Goal: Transaction & Acquisition: Purchase product/service

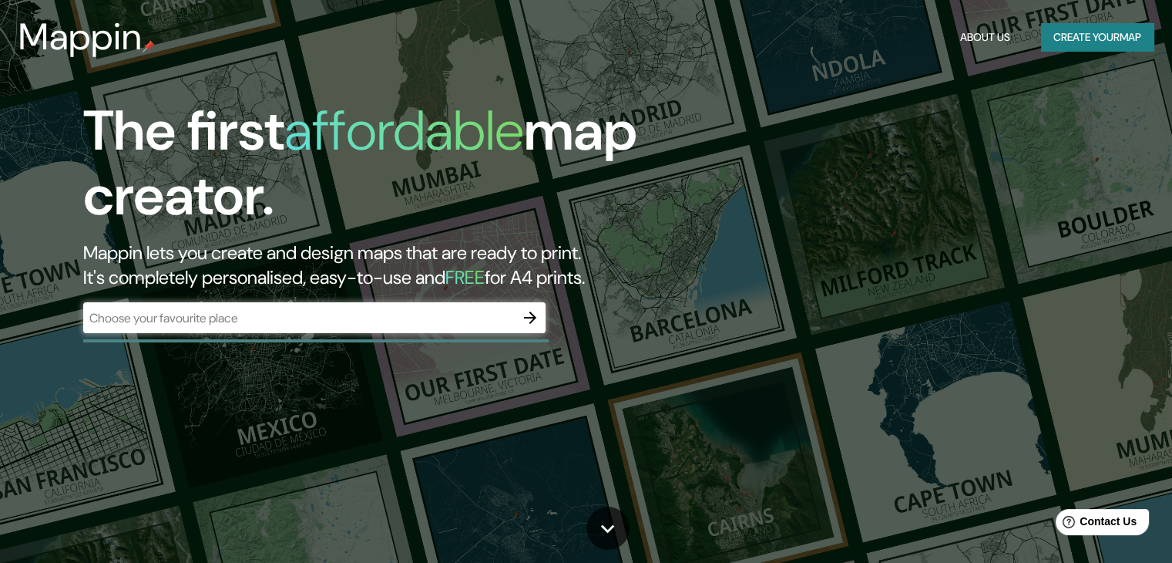
click at [348, 307] on div "​" at bounding box center [314, 317] width 462 height 31
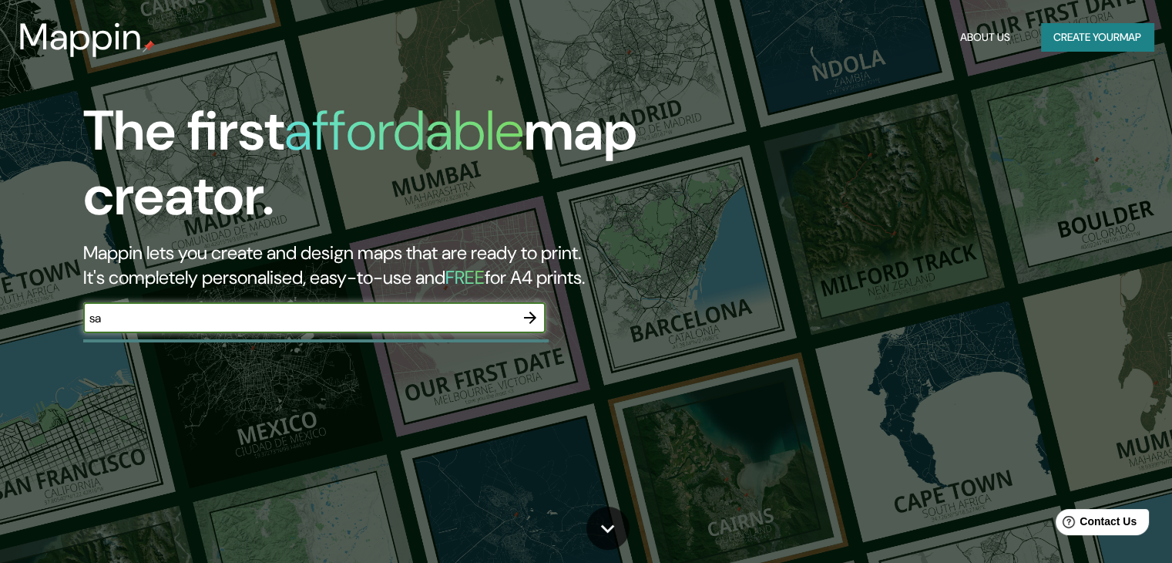
type input "[GEOGRAPHIC_DATA][PERSON_NAME]"
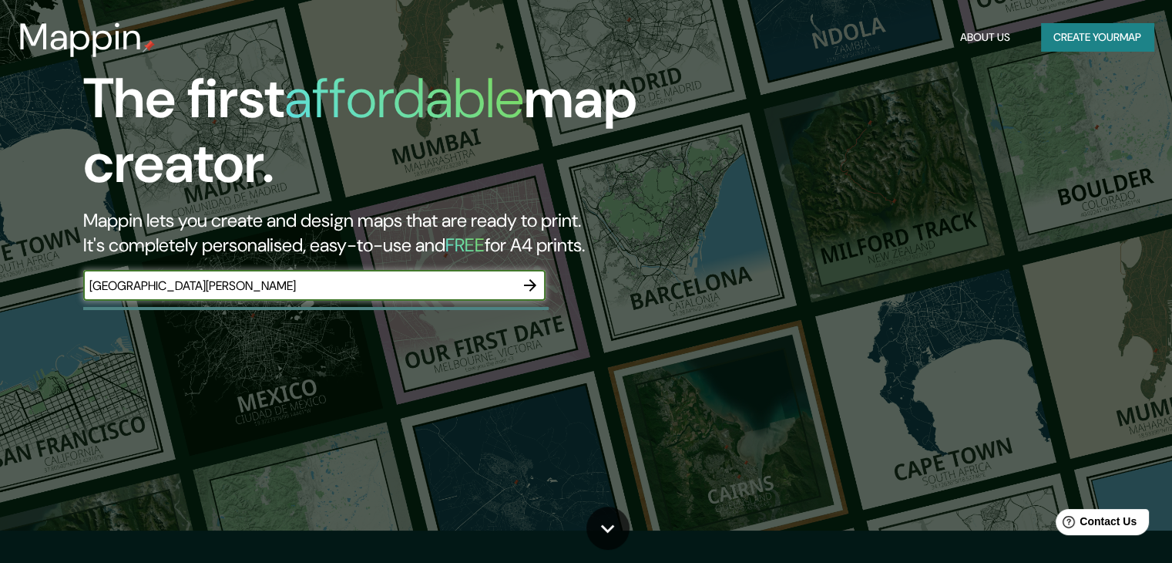
scroll to position [9, 0]
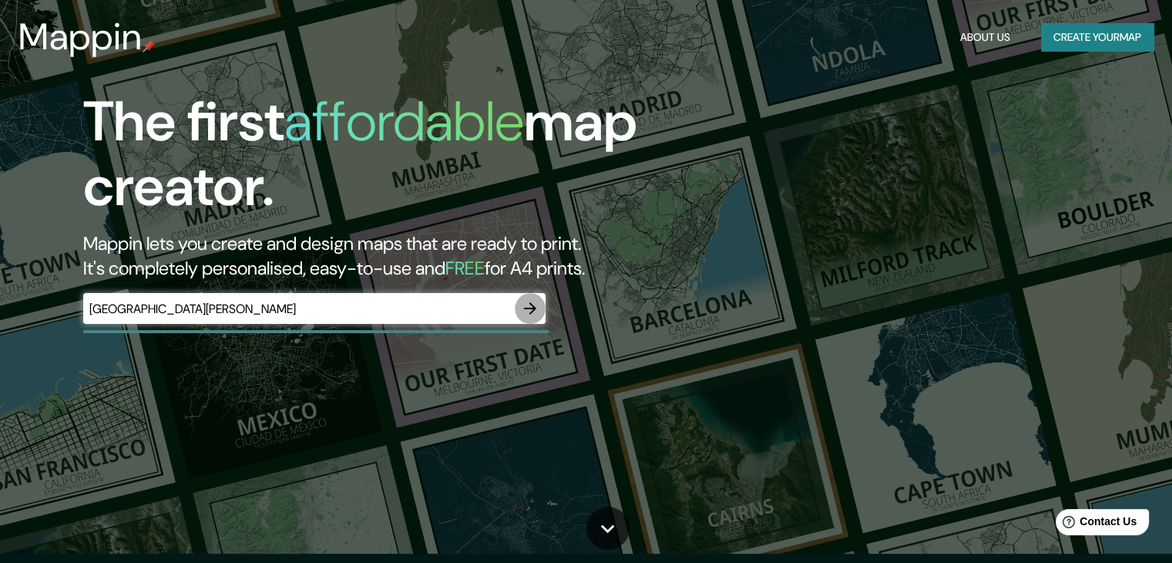
click at [536, 311] on icon "button" at bounding box center [530, 308] width 18 height 18
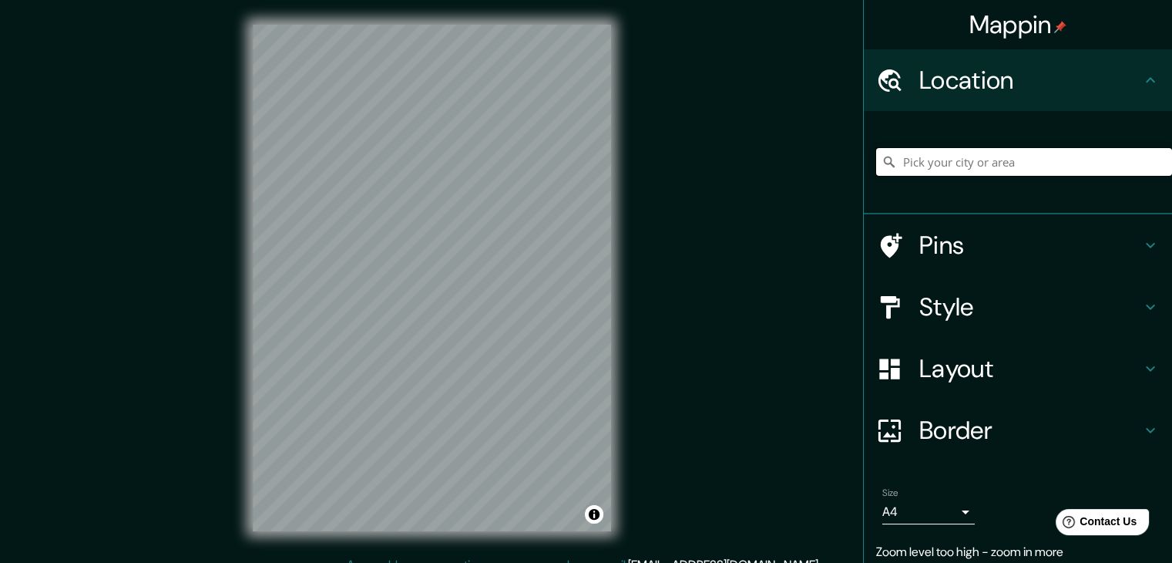
click at [902, 153] on input "Pick your city or area" at bounding box center [1024, 162] width 296 height 28
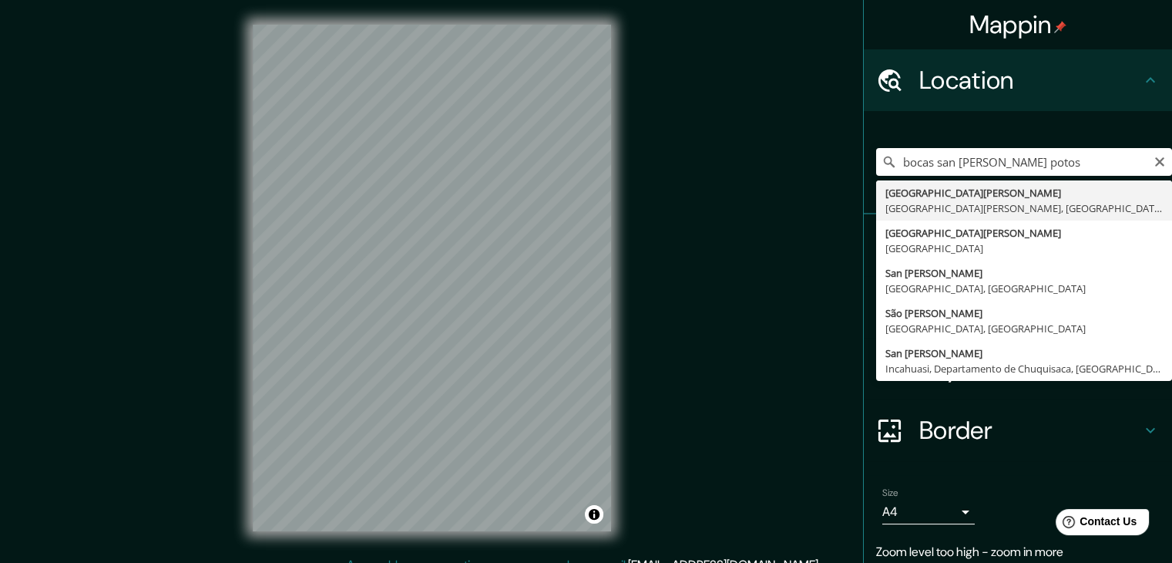
type input "[GEOGRAPHIC_DATA][PERSON_NAME], [GEOGRAPHIC_DATA][PERSON_NAME], [GEOGRAPHIC_DAT…"
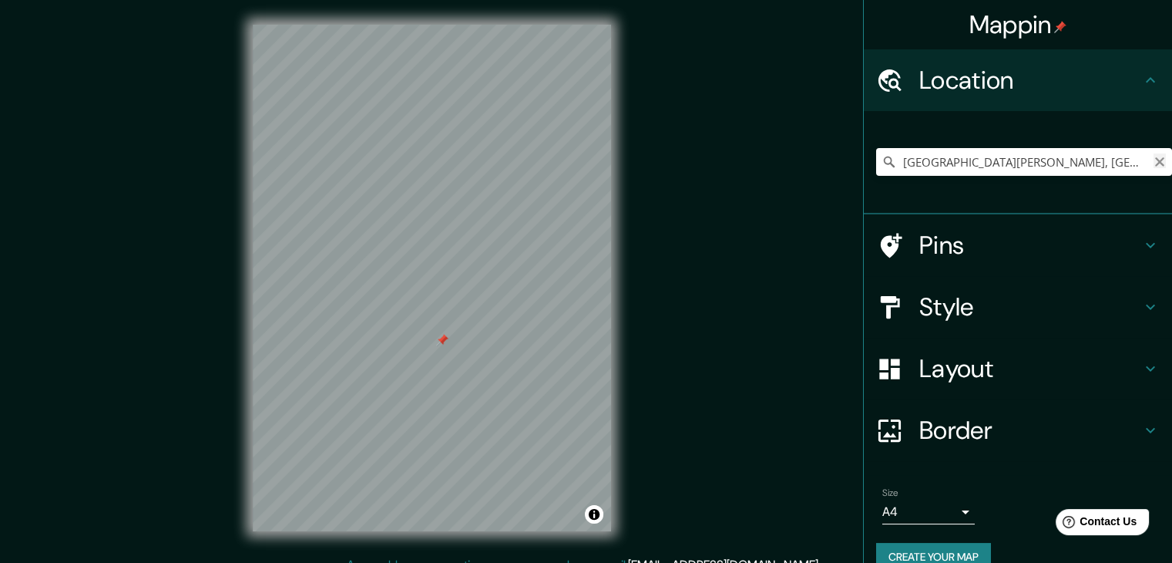
click at [1154, 158] on icon "Clear" at bounding box center [1160, 162] width 12 height 12
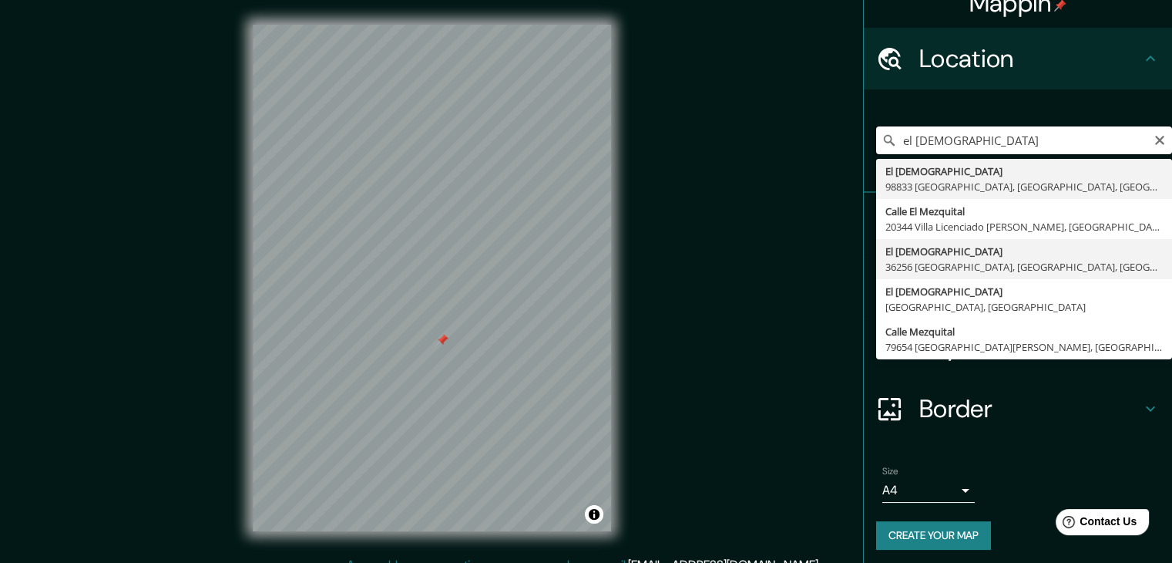
scroll to position [24, 0]
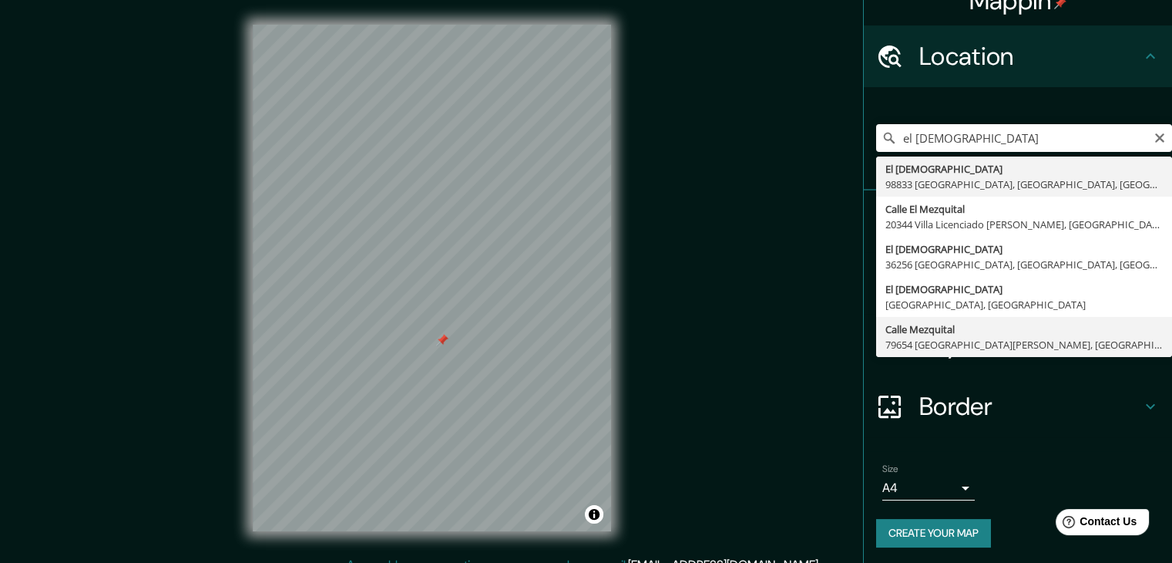
type input "[GEOGRAPHIC_DATA], [GEOGRAPHIC_DATA][PERSON_NAME], [GEOGRAPHIC_DATA][PERSON_NAM…"
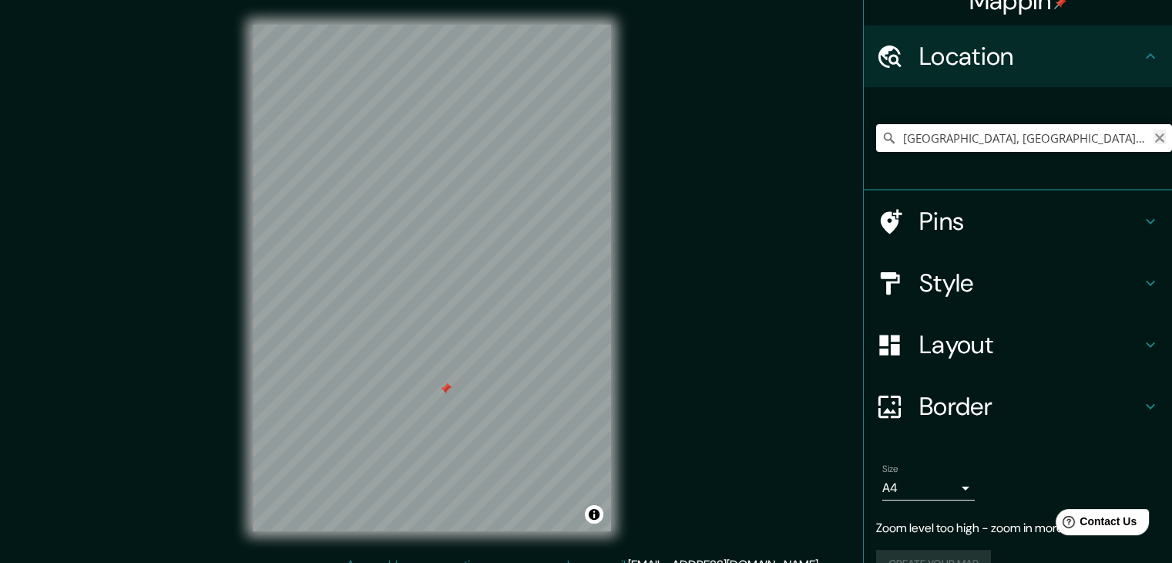
click at [1155, 139] on icon "Clear" at bounding box center [1159, 137] width 9 height 9
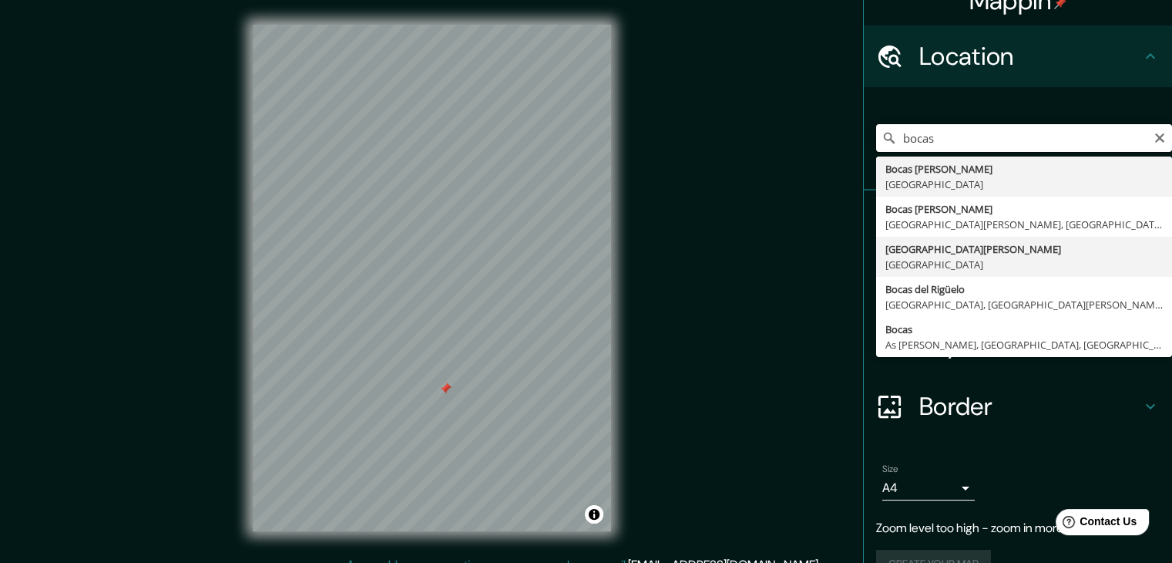
scroll to position [57, 0]
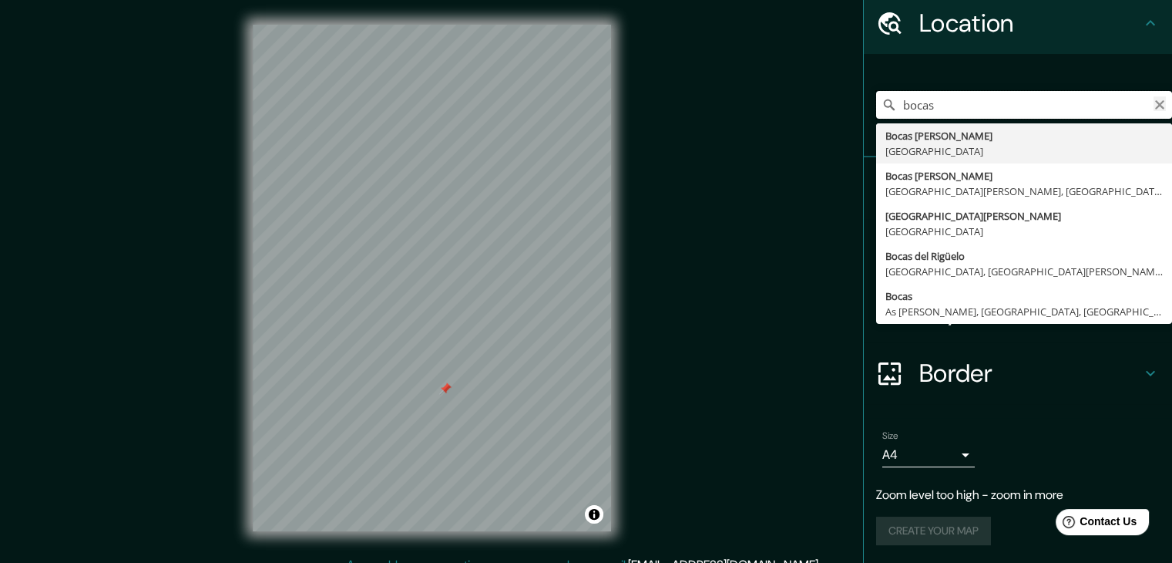
type input "bocas"
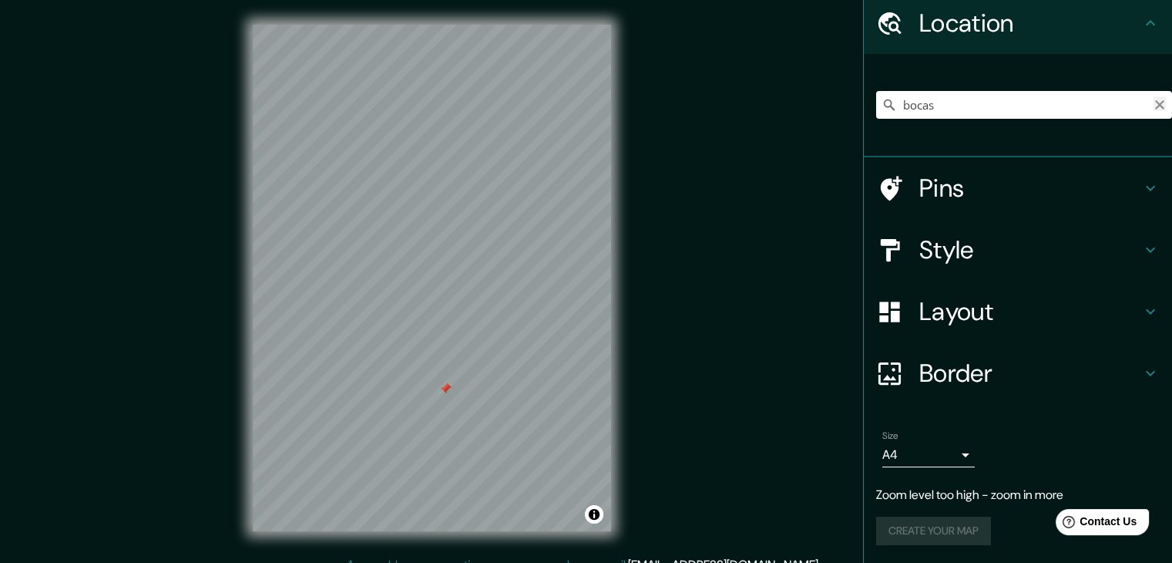
click at [1155, 106] on icon "Clear" at bounding box center [1159, 104] width 9 height 9
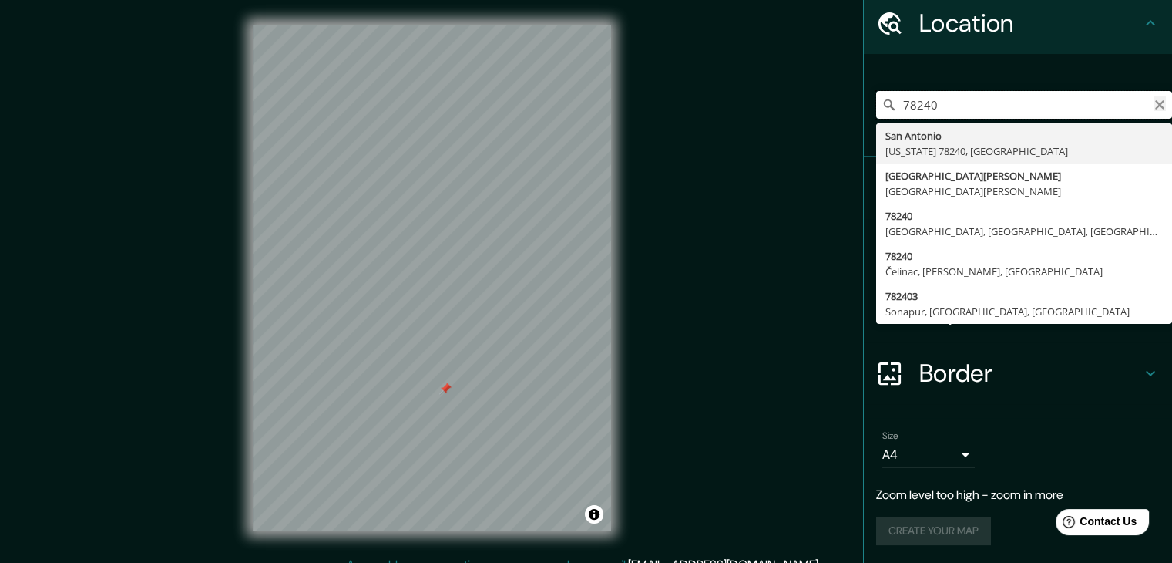
type input "78240"
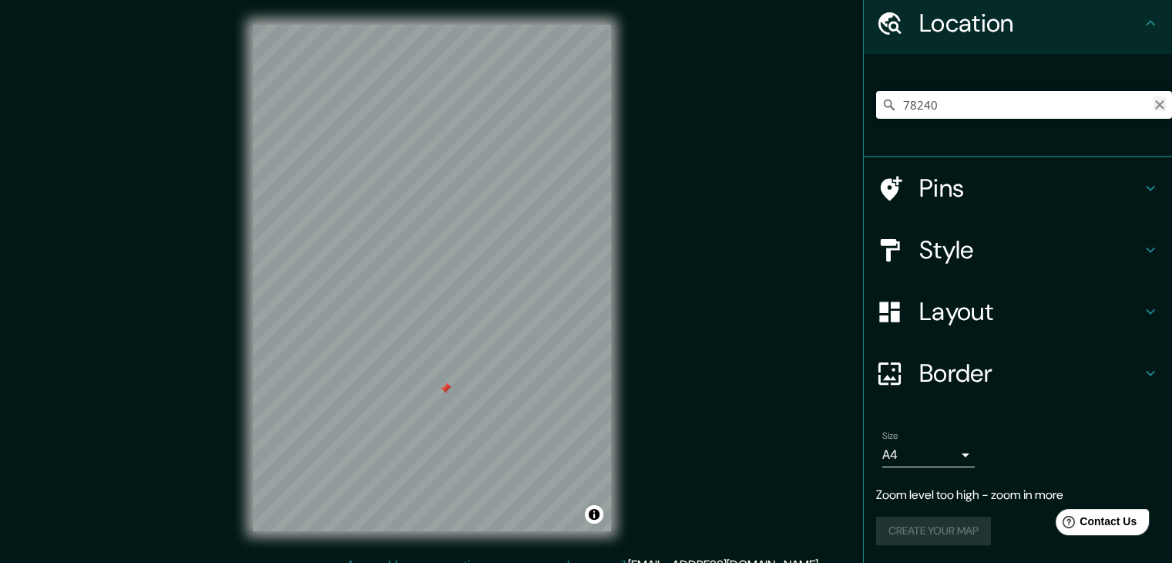
click at [1155, 107] on icon "Clear" at bounding box center [1159, 104] width 9 height 9
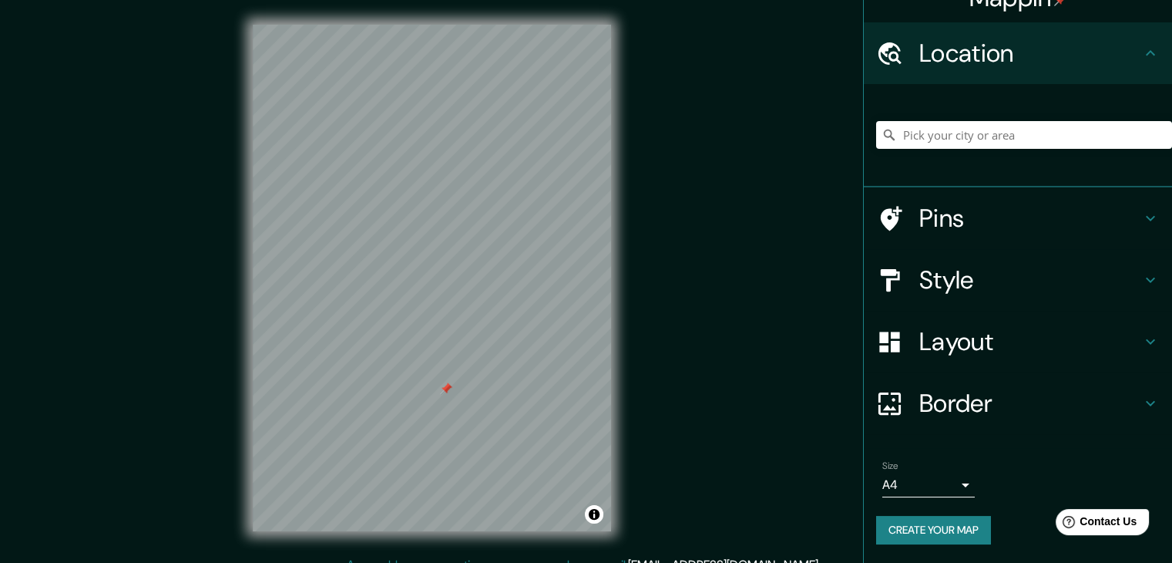
scroll to position [26, 0]
click at [944, 144] on input "Pick your city or area" at bounding box center [1024, 136] width 296 height 28
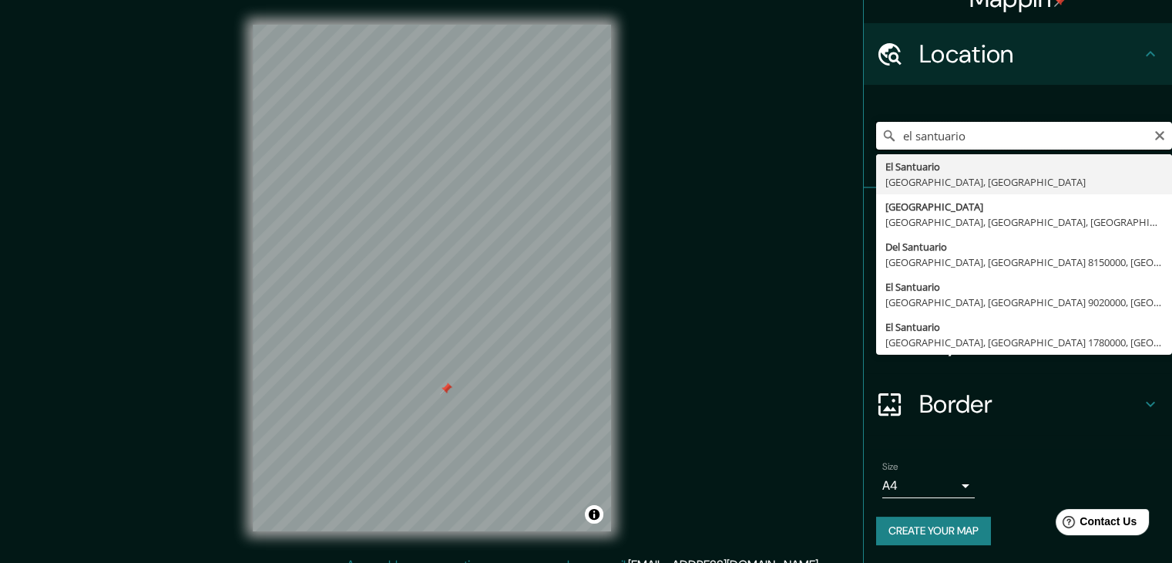
scroll to position [18, 0]
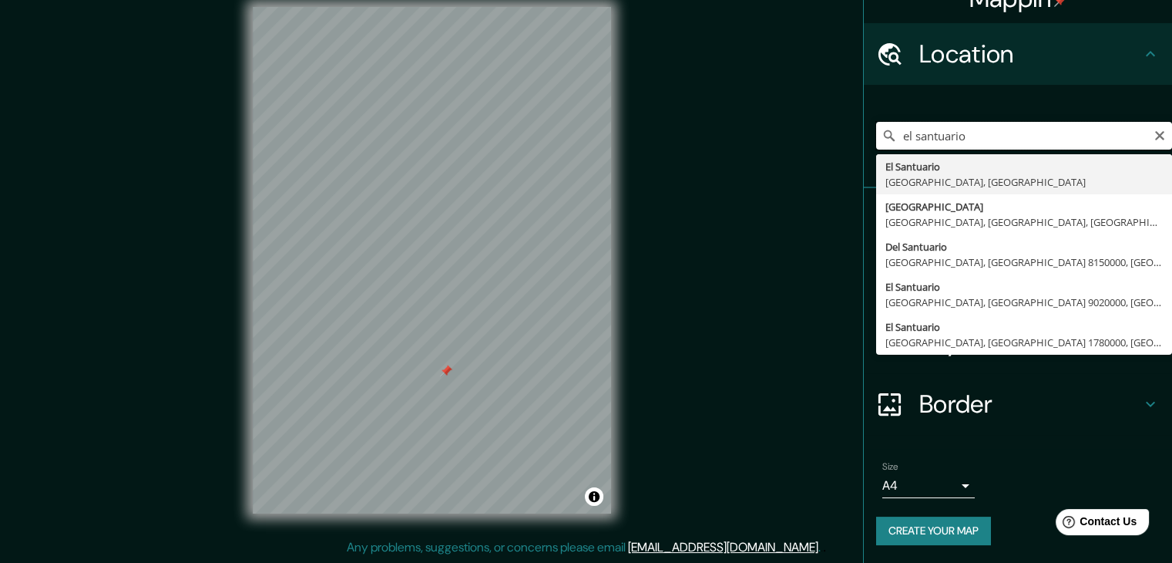
click at [1147, 143] on input "el santuario" at bounding box center [1024, 136] width 296 height 28
type input "el santuario"
click at [1154, 132] on icon "Clear" at bounding box center [1160, 135] width 12 height 12
type input "camino viejo al mezqui"
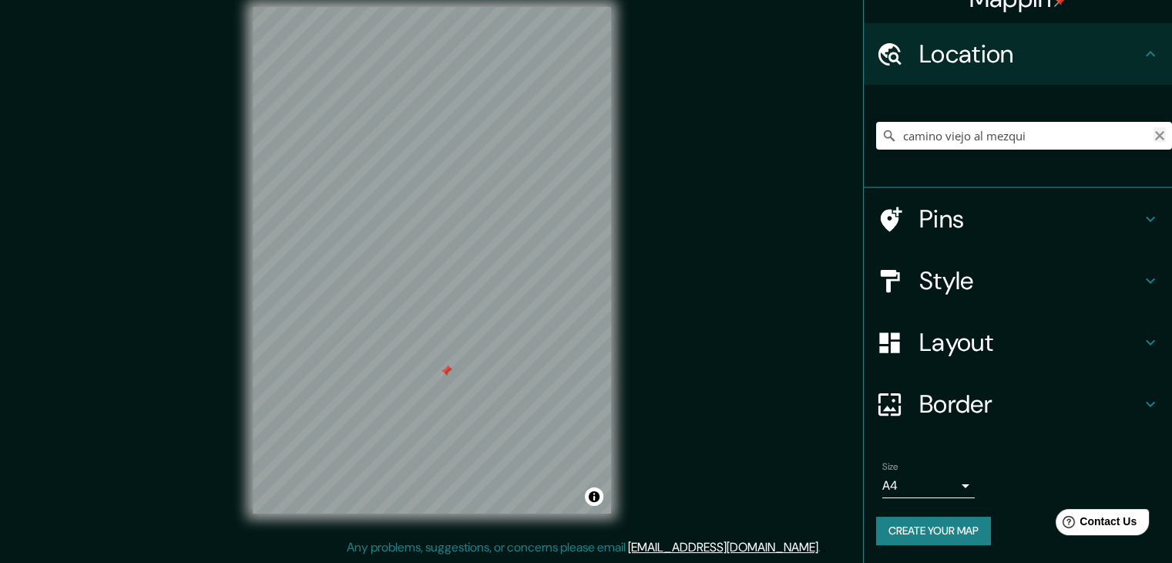
click at [1154, 132] on icon "Clear" at bounding box center [1160, 135] width 12 height 12
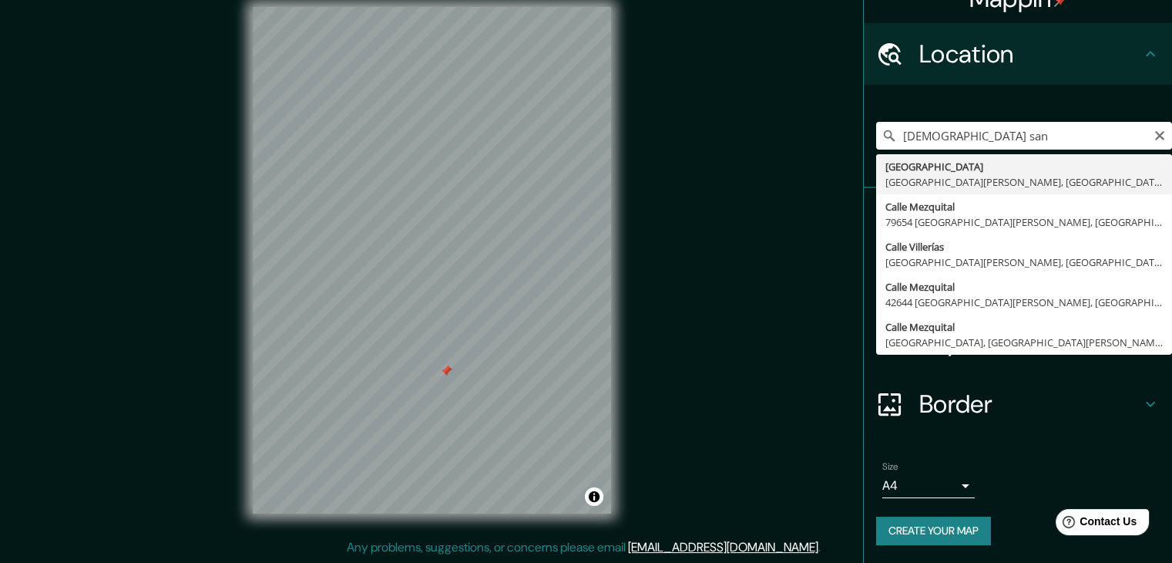
type input "[GEOGRAPHIC_DATA], [GEOGRAPHIC_DATA][PERSON_NAME], [GEOGRAPHIC_DATA][PERSON_NAM…"
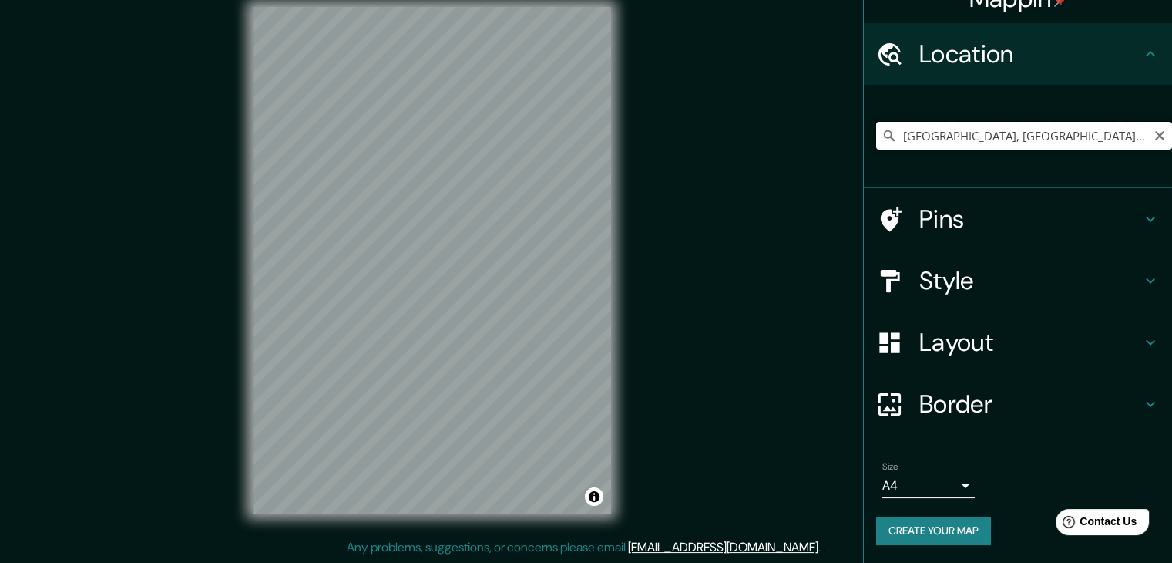
click at [1071, 146] on input "[GEOGRAPHIC_DATA], [GEOGRAPHIC_DATA][PERSON_NAME], [GEOGRAPHIC_DATA][PERSON_NAM…" at bounding box center [1024, 136] width 296 height 28
click at [1154, 130] on icon "Clear" at bounding box center [1160, 135] width 12 height 12
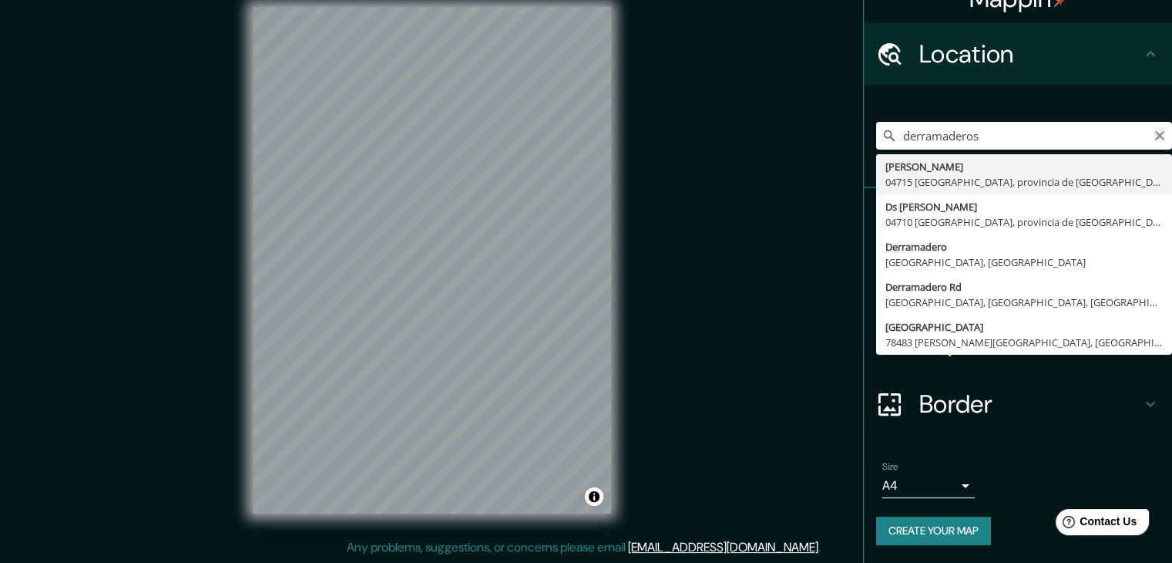
type input "derramaderos"
click at [1154, 136] on icon "Clear" at bounding box center [1160, 135] width 12 height 12
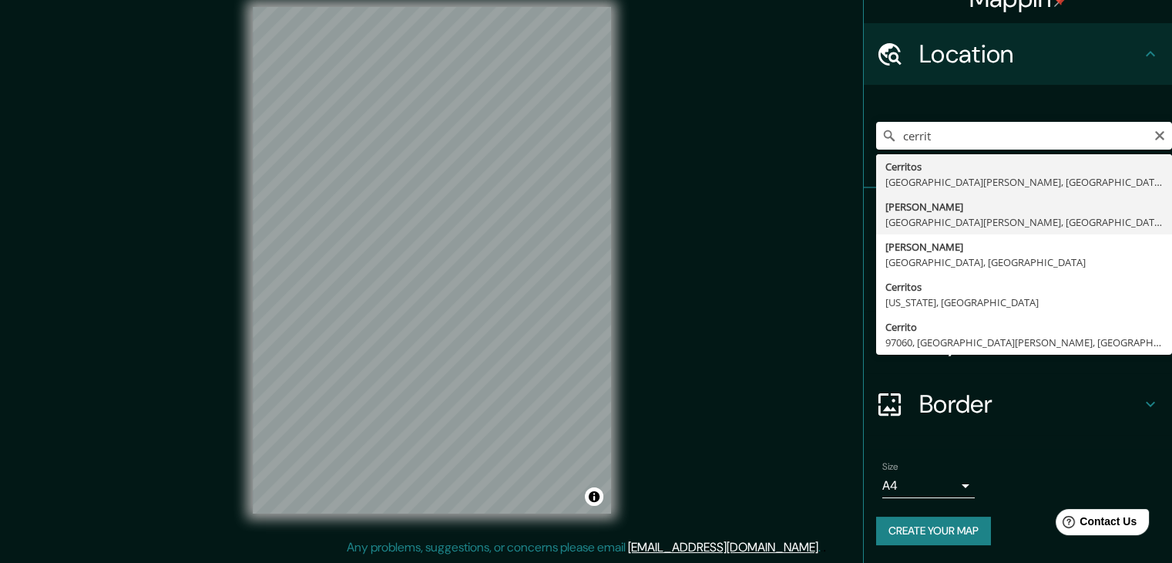
type input "[PERSON_NAME][GEOGRAPHIC_DATA], [GEOGRAPHIC_DATA][PERSON_NAME], [GEOGRAPHIC_DAT…"
